Goal: Information Seeking & Learning: Learn about a topic

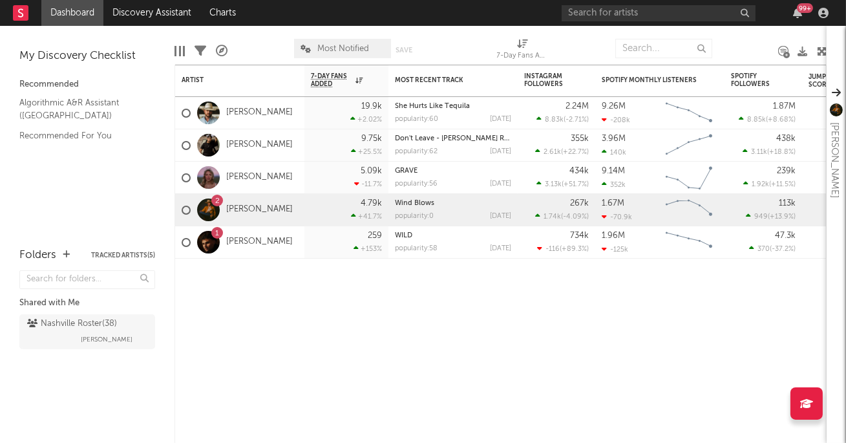
click at [78, 21] on link "Dashboard" at bounding box center [72, 13] width 62 height 26
click at [78, 13] on link "Dashboard" at bounding box center [72, 13] width 62 height 26
click at [253, 178] on link "[PERSON_NAME]" at bounding box center [259, 177] width 67 height 11
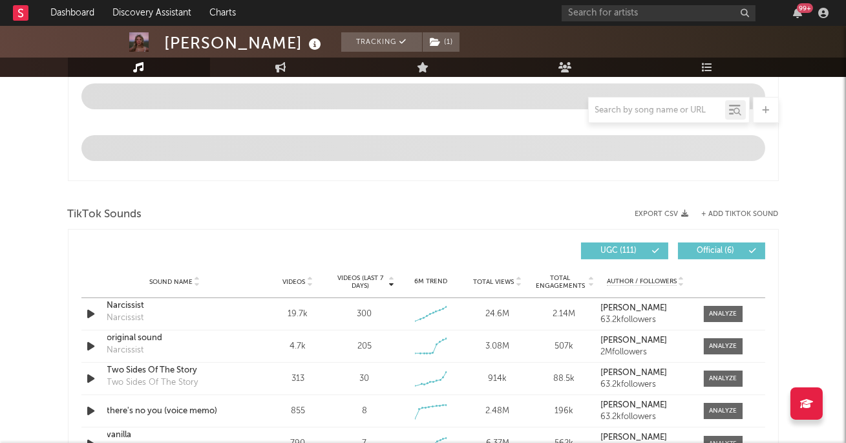
select select "6m"
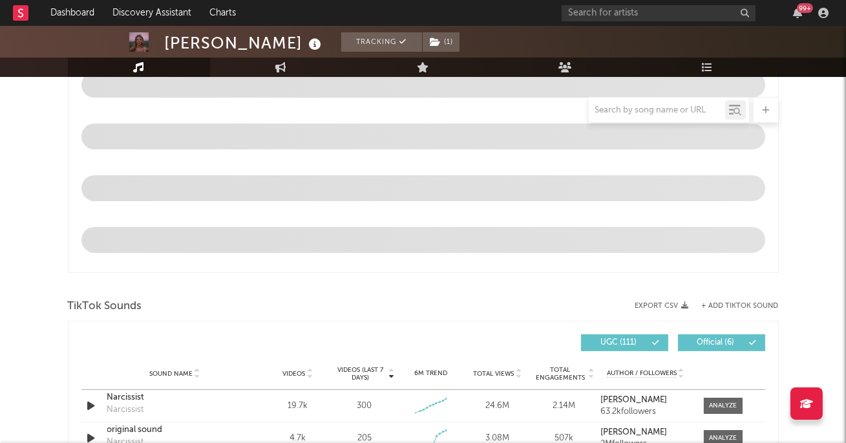
scroll to position [643, 0]
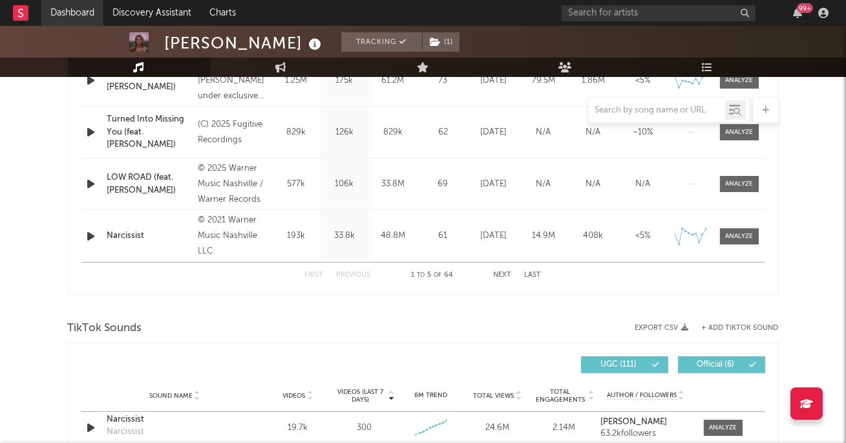
click at [69, 13] on link "Dashboard" at bounding box center [72, 13] width 62 height 26
